Goal: Information Seeking & Learning: Find specific fact

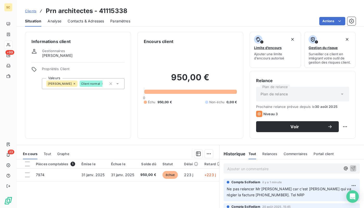
scroll to position [7, 0]
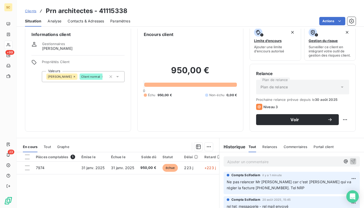
click at [29, 11] on span "Clients" at bounding box center [30, 11] width 11 height 4
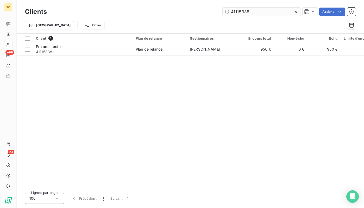
click at [264, 13] on input "41115338" at bounding box center [262, 12] width 78 height 8
click at [266, 11] on input "41115338" at bounding box center [262, 12] width 78 height 8
type input "41100464"
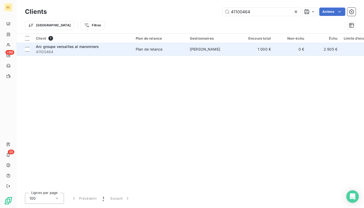
click at [237, 52] on td "[PERSON_NAME]" at bounding box center [214, 49] width 54 height 12
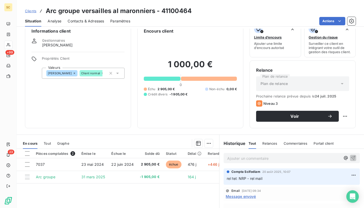
scroll to position [15, 0]
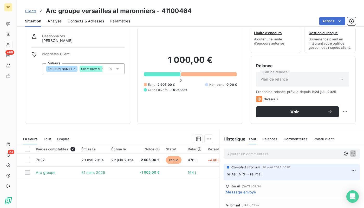
click at [94, 22] on span "Contacts & Adresses" at bounding box center [86, 20] width 36 height 5
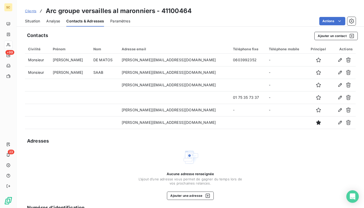
click at [35, 22] on span "Situation" at bounding box center [32, 20] width 15 height 5
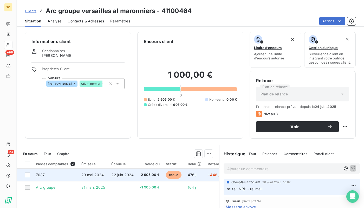
click at [125, 174] on span "22 juin 2024" at bounding box center [122, 174] width 22 height 4
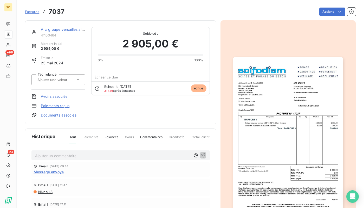
click at [58, 30] on link "Arc groupe versailles al maronniers" at bounding box center [71, 29] width 61 height 4
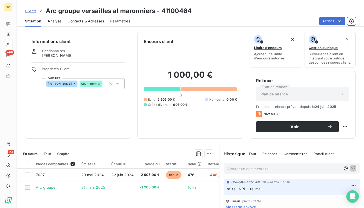
click at [77, 22] on span "Contacts & Adresses" at bounding box center [86, 20] width 36 height 5
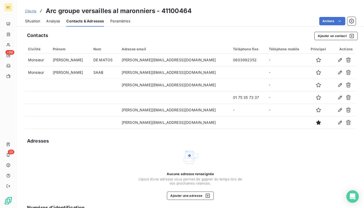
click at [28, 18] on span "Situation" at bounding box center [32, 20] width 15 height 5
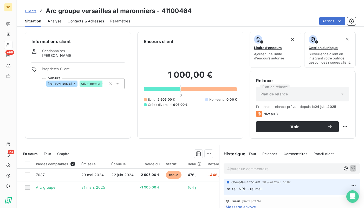
click at [35, 10] on span "Clients" at bounding box center [30, 11] width 11 height 4
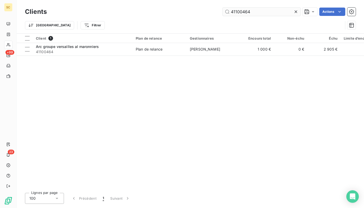
click at [271, 8] on input "41100464" at bounding box center [262, 12] width 78 height 8
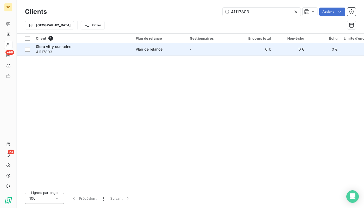
type input "41117803"
click at [125, 52] on span "41117803" at bounding box center [83, 51] width 94 height 5
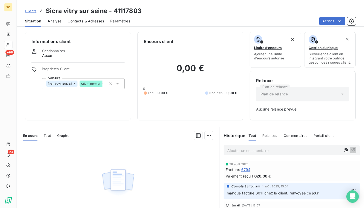
click at [34, 10] on span "Clients" at bounding box center [30, 11] width 11 height 4
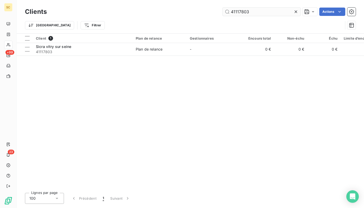
click at [265, 14] on input "41117803" at bounding box center [262, 12] width 78 height 8
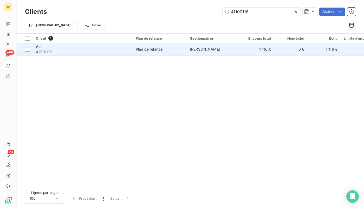
type input "41100116"
click at [87, 52] on span "41100116" at bounding box center [83, 51] width 94 height 5
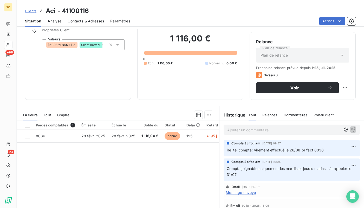
scroll to position [53, 0]
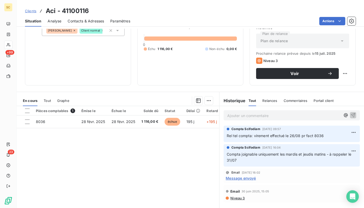
click at [35, 11] on span "Clients" at bounding box center [30, 11] width 11 height 4
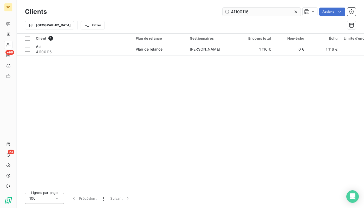
click at [260, 15] on input "41100116" at bounding box center [262, 12] width 78 height 8
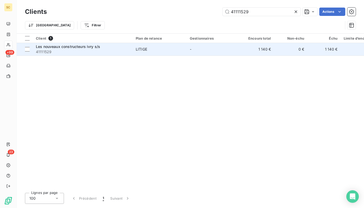
type input "41111529"
click at [60, 51] on span "41111529" at bounding box center [83, 51] width 94 height 5
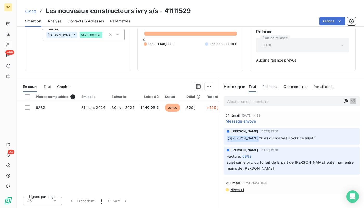
scroll to position [41, 0]
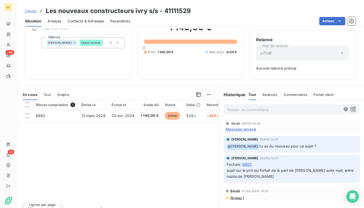
click at [97, 24] on div "Contacts & Adresses" at bounding box center [86, 21] width 36 height 11
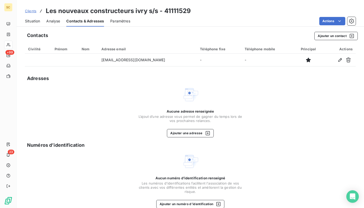
click at [36, 21] on span "Situation" at bounding box center [32, 20] width 15 height 5
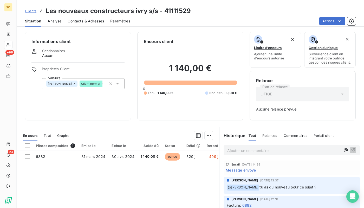
click at [267, 150] on p "Ajouter un commentaire ﻿" at bounding box center [283, 150] width 113 height 7
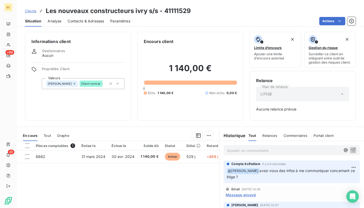
click at [32, 12] on span "Clients" at bounding box center [30, 11] width 11 height 4
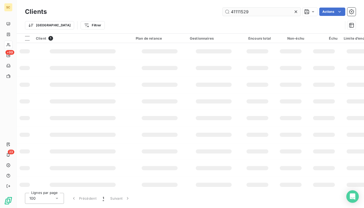
click at [246, 11] on input "41111529" at bounding box center [262, 12] width 78 height 8
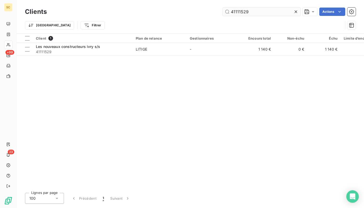
click at [246, 11] on input "41111529" at bounding box center [262, 12] width 78 height 8
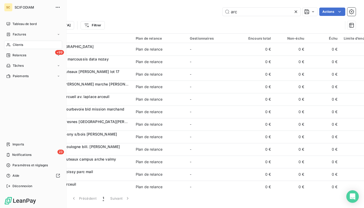
click at [17, 45] on span "Clients" at bounding box center [18, 44] width 10 height 5
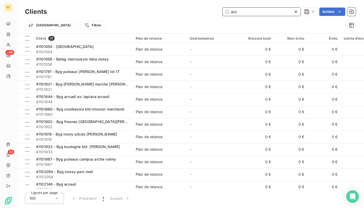
click at [251, 13] on input "arc" at bounding box center [262, 12] width 78 height 8
paste input "41106730"
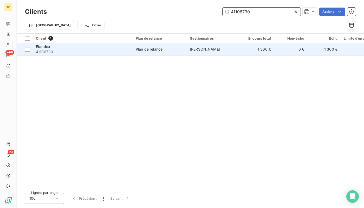
type input "41106730"
click at [101, 49] on span "41106730" at bounding box center [83, 51] width 94 height 5
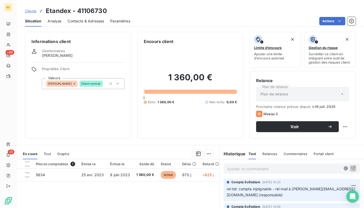
click at [80, 19] on span "Contacts & Adresses" at bounding box center [86, 20] width 36 height 5
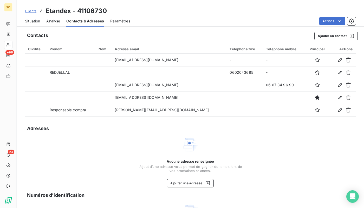
click at [34, 18] on span "Situation" at bounding box center [32, 20] width 15 height 5
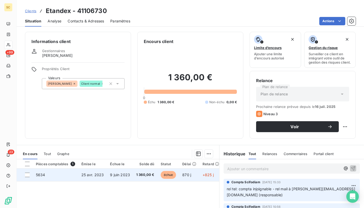
click at [142, 178] on td "1 360,00 €" at bounding box center [145, 174] width 24 height 12
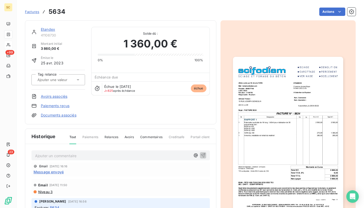
click at [272, 107] on img "button" at bounding box center [288, 135] width 110 height 156
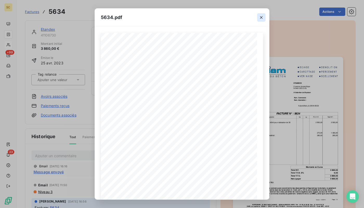
click at [261, 18] on icon "button" at bounding box center [261, 17] width 3 height 3
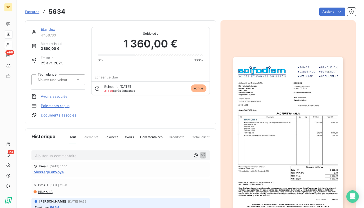
click at [49, 30] on link "Etandex" at bounding box center [48, 29] width 14 height 4
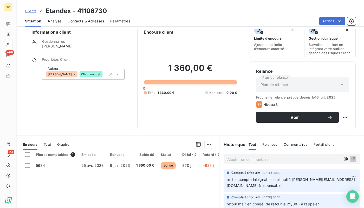
scroll to position [7, 0]
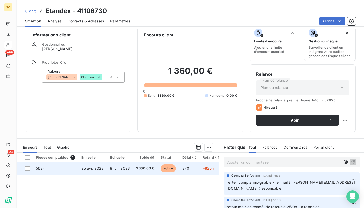
click at [143, 173] on td "1 360,00 €" at bounding box center [145, 168] width 24 height 12
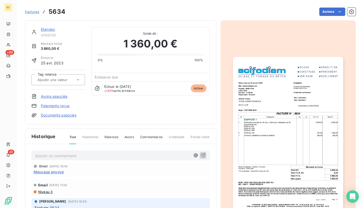
click at [51, 30] on link "Etandex" at bounding box center [48, 29] width 14 height 4
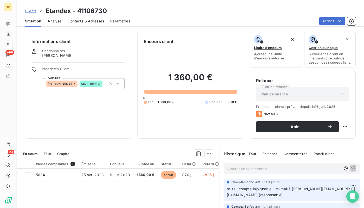
click at [73, 21] on span "Contacts & Adresses" at bounding box center [86, 20] width 36 height 5
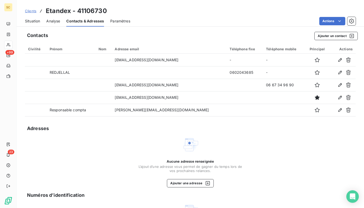
click at [34, 20] on span "Situation" at bounding box center [32, 20] width 15 height 5
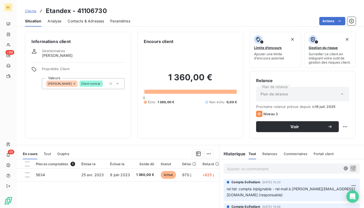
click at [71, 21] on span "Contacts & Adresses" at bounding box center [86, 20] width 36 height 5
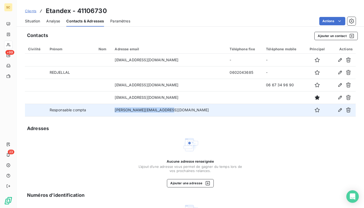
drag, startPoint x: 179, startPoint y: 109, endPoint x: 115, endPoint y: 107, distance: 64.0
click at [115, 107] on tr "Responsable compta [PERSON_NAME][EMAIL_ADDRESS][DOMAIN_NAME]" at bounding box center [190, 110] width 331 height 12
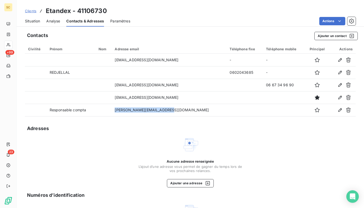
copy tr "[PERSON_NAME][EMAIL_ADDRESS][DOMAIN_NAME]"
click at [37, 20] on span "Situation" at bounding box center [32, 20] width 15 height 5
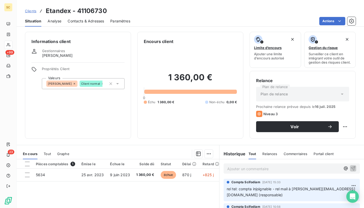
click at [25, 11] on span "Clients" at bounding box center [30, 11] width 11 height 4
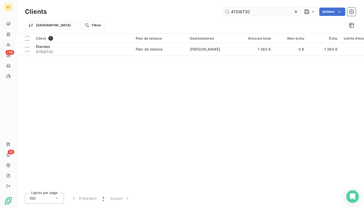
click at [239, 9] on input "41106730" at bounding box center [262, 12] width 78 height 8
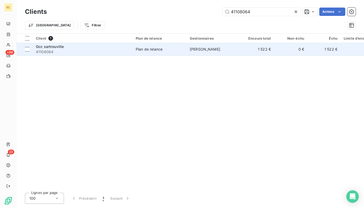
type input "41108064"
click at [90, 54] on td "Gcc sartrouville 41108064" at bounding box center [83, 49] width 100 height 12
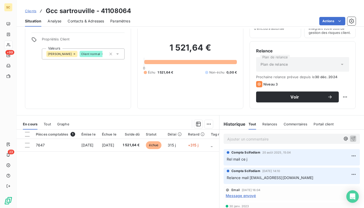
scroll to position [29, 0]
click at [90, 22] on span "Contacts & Adresses" at bounding box center [86, 20] width 36 height 5
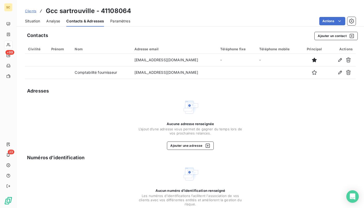
click at [33, 22] on span "Situation" at bounding box center [32, 20] width 15 height 5
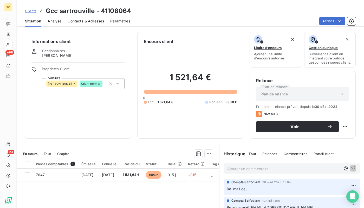
click at [33, 12] on span "Clients" at bounding box center [30, 11] width 11 height 4
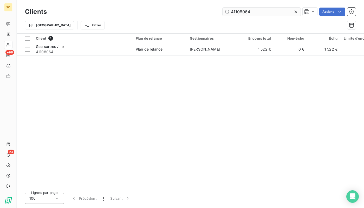
click at [273, 12] on input "41108064" at bounding box center [262, 12] width 78 height 8
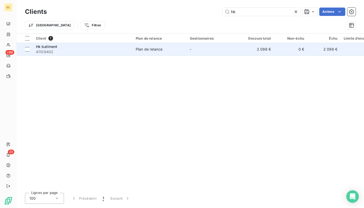
type input "hk"
click at [108, 51] on span "41109402" at bounding box center [83, 51] width 94 height 5
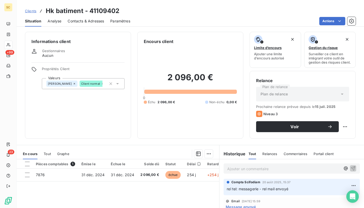
scroll to position [2, 0]
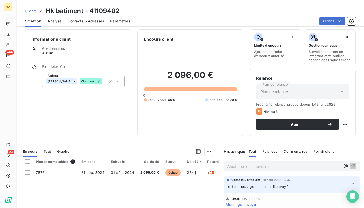
click at [79, 24] on div "Contacts & Adresses" at bounding box center [86, 21] width 36 height 11
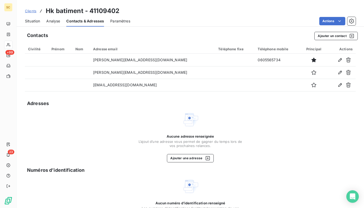
click at [27, 23] on span "Situation" at bounding box center [32, 20] width 15 height 5
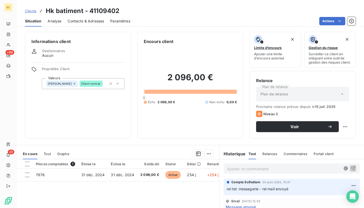
click at [86, 20] on span "Contacts & Adresses" at bounding box center [86, 20] width 36 height 5
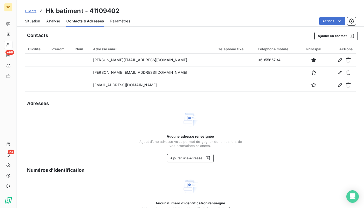
click at [28, 19] on span "Situation" at bounding box center [32, 20] width 15 height 5
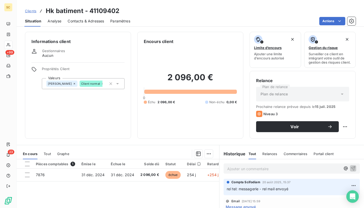
click at [88, 20] on span "Contacts & Adresses" at bounding box center [86, 20] width 36 height 5
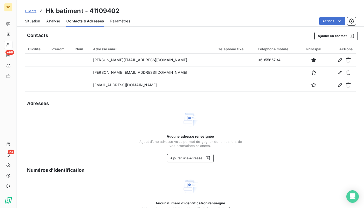
click at [39, 23] on span "Situation" at bounding box center [32, 20] width 15 height 5
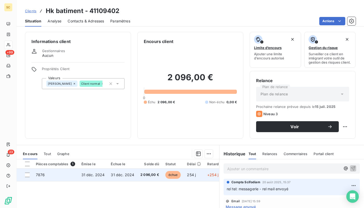
click at [145, 169] on td "2 096,00 €" at bounding box center [149, 174] width 25 height 12
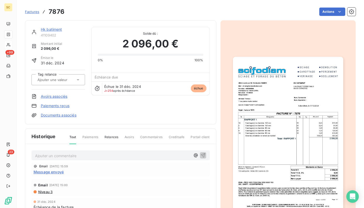
click at [268, 148] on img "button" at bounding box center [288, 135] width 110 height 156
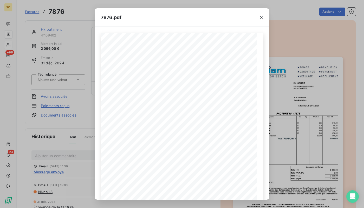
click at [289, 38] on div "7876.pdf Qt Désignation Ep Lg P.U. H.T. Total H.T. Version : 18.00R01 Page : 1/…" at bounding box center [182, 104] width 364 height 208
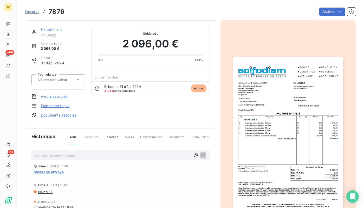
click at [48, 30] on link "Hk batiment" at bounding box center [51, 29] width 21 height 4
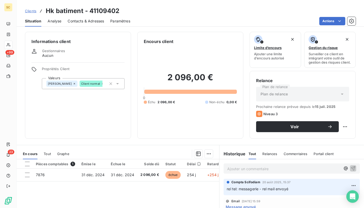
click at [98, 22] on span "Contacts & Adresses" at bounding box center [86, 20] width 36 height 5
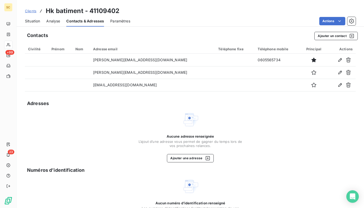
click at [34, 21] on span "Situation" at bounding box center [32, 20] width 15 height 5
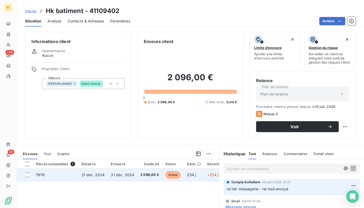
click at [132, 175] on td "31 déc. 2024" at bounding box center [123, 174] width 30 height 12
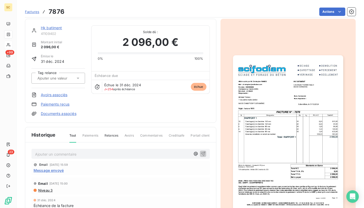
scroll to position [1, 0]
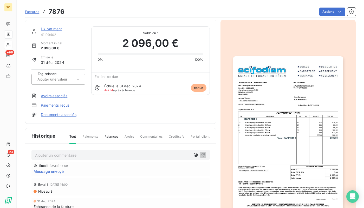
click at [248, 119] on img "button" at bounding box center [288, 134] width 110 height 156
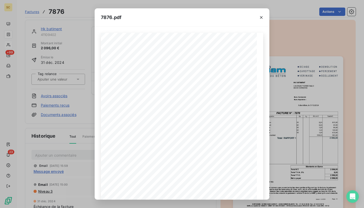
drag, startPoint x: 296, startPoint y: 56, endPoint x: 278, endPoint y: 53, distance: 19.0
click at [296, 56] on div "7876.pdf Qt Désignation Ep Lg P.U. H.T. Total H.T. Version : 18.00R01 Page : 1/…" at bounding box center [182, 104] width 364 height 208
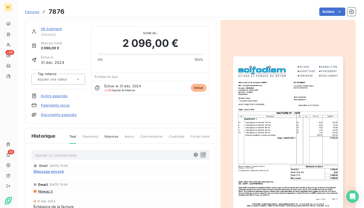
click at [44, 29] on link "Hk batiment" at bounding box center [51, 29] width 21 height 4
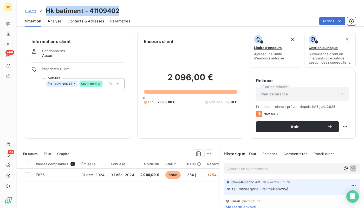
drag, startPoint x: 123, startPoint y: 12, endPoint x: 39, endPoint y: 12, distance: 84.0
click at [39, 12] on div "Clients Hk batiment - 41109402" at bounding box center [191, 10] width 348 height 9
copy h3 "Hk batiment - 41109402"
click at [288, 169] on p "Ajouter un commentaire ﻿" at bounding box center [283, 168] width 113 height 7
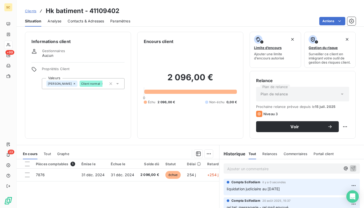
scroll to position [14, 0]
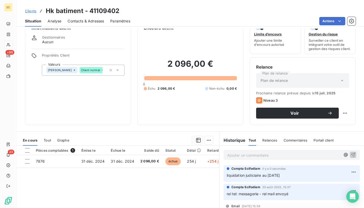
click at [28, 10] on span "Clients" at bounding box center [30, 11] width 11 height 4
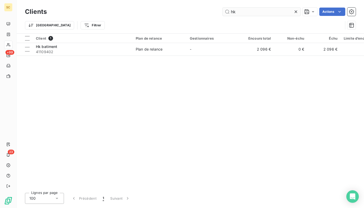
click at [246, 11] on input "hk" at bounding box center [262, 12] width 78 height 8
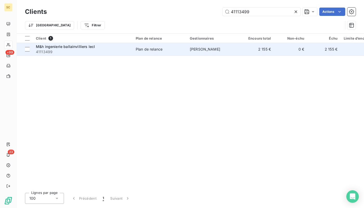
type input "41113499"
click at [116, 51] on span "41113499" at bounding box center [83, 51] width 94 height 5
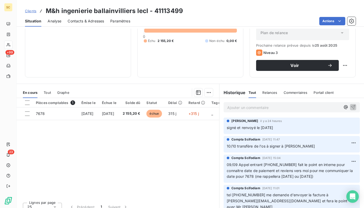
scroll to position [67, 0]
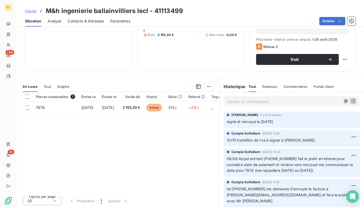
click at [32, 12] on span "Clients" at bounding box center [30, 11] width 11 height 4
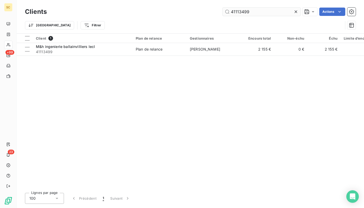
click at [263, 11] on input "41113499" at bounding box center [262, 12] width 78 height 8
type input "41117329"
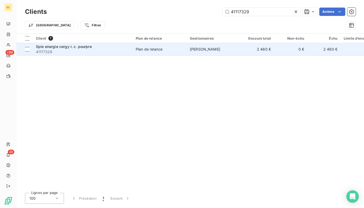
click at [153, 48] on div "Plan de relance" at bounding box center [149, 49] width 27 height 5
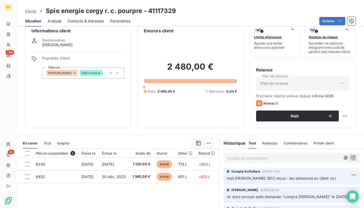
scroll to position [11, 0]
drag, startPoint x: 179, startPoint y: 9, endPoint x: 149, endPoint y: 10, distance: 29.4
click at [149, 10] on div "Clients Spie energie cergy r. c. pourpre - 41117329" at bounding box center [191, 10] width 348 height 9
copy h3 "41117329"
click at [255, 157] on p "Ajouter un commentaire ﻿" at bounding box center [283, 157] width 113 height 7
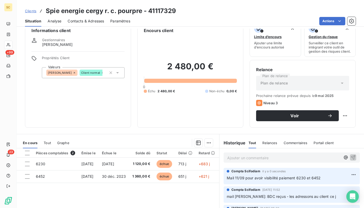
drag, startPoint x: 31, startPoint y: 11, endPoint x: 42, endPoint y: 13, distance: 10.5
click at [31, 11] on span "Clients" at bounding box center [30, 11] width 11 height 4
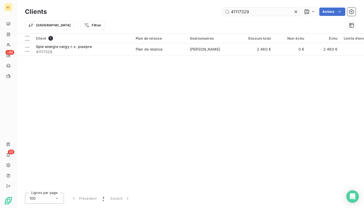
click at [247, 12] on input "41117329" at bounding box center [262, 12] width 78 height 8
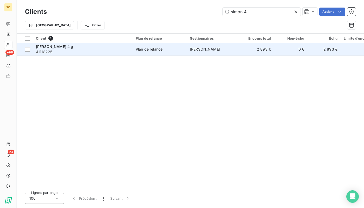
type input "simon 4"
click at [172, 50] on span "Plan de relance" at bounding box center [160, 49] width 48 height 5
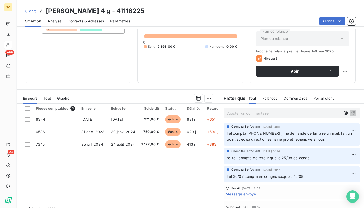
scroll to position [67, 0]
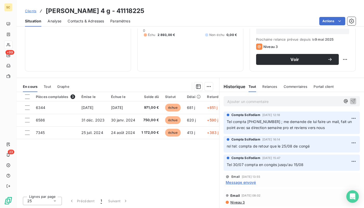
click at [250, 100] on p "Ajouter un commentaire ﻿" at bounding box center [283, 101] width 113 height 7
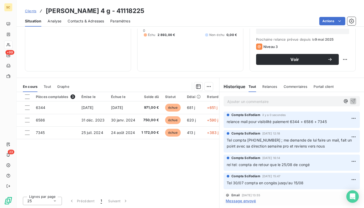
click at [36, 13] on span "Clients" at bounding box center [30, 11] width 11 height 4
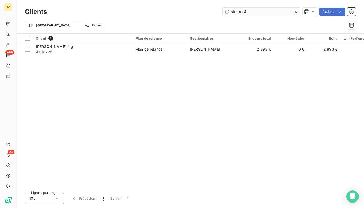
click at [271, 11] on input "simon 4" at bounding box center [262, 12] width 78 height 8
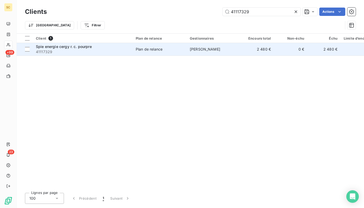
type input "41117329"
click at [65, 53] on span "41117329" at bounding box center [83, 51] width 94 height 5
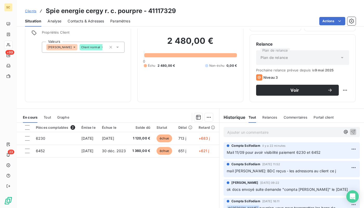
scroll to position [40, 0]
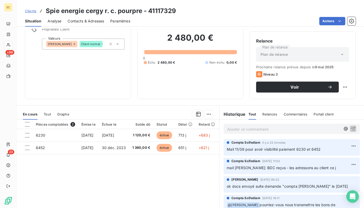
click at [241, 127] on p "Ajouter un commentaire ﻿" at bounding box center [283, 129] width 113 height 7
